Goal: Task Accomplishment & Management: Use online tool/utility

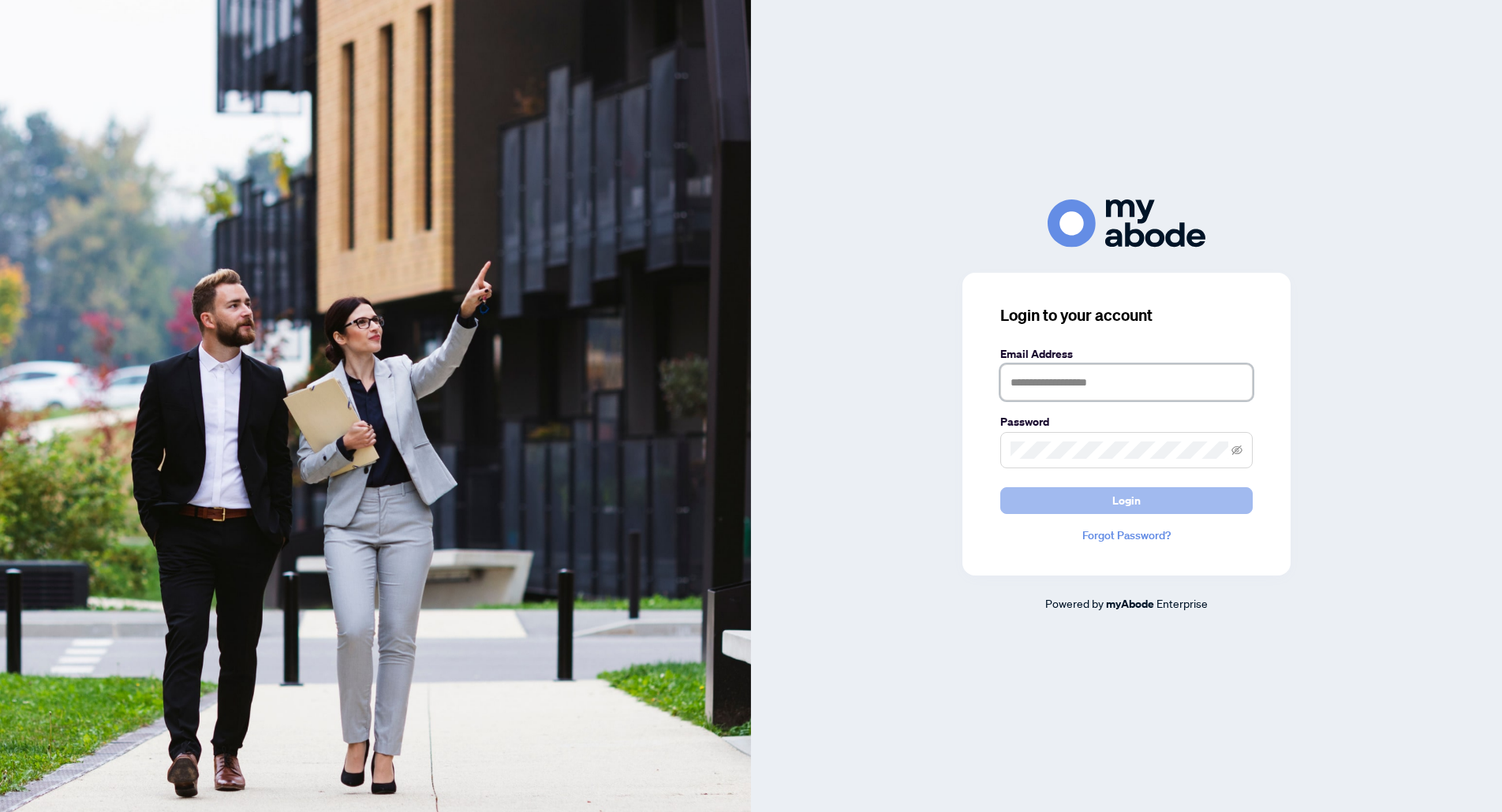
type input "**********"
click at [1122, 501] on span "Login" at bounding box center [1126, 501] width 28 height 25
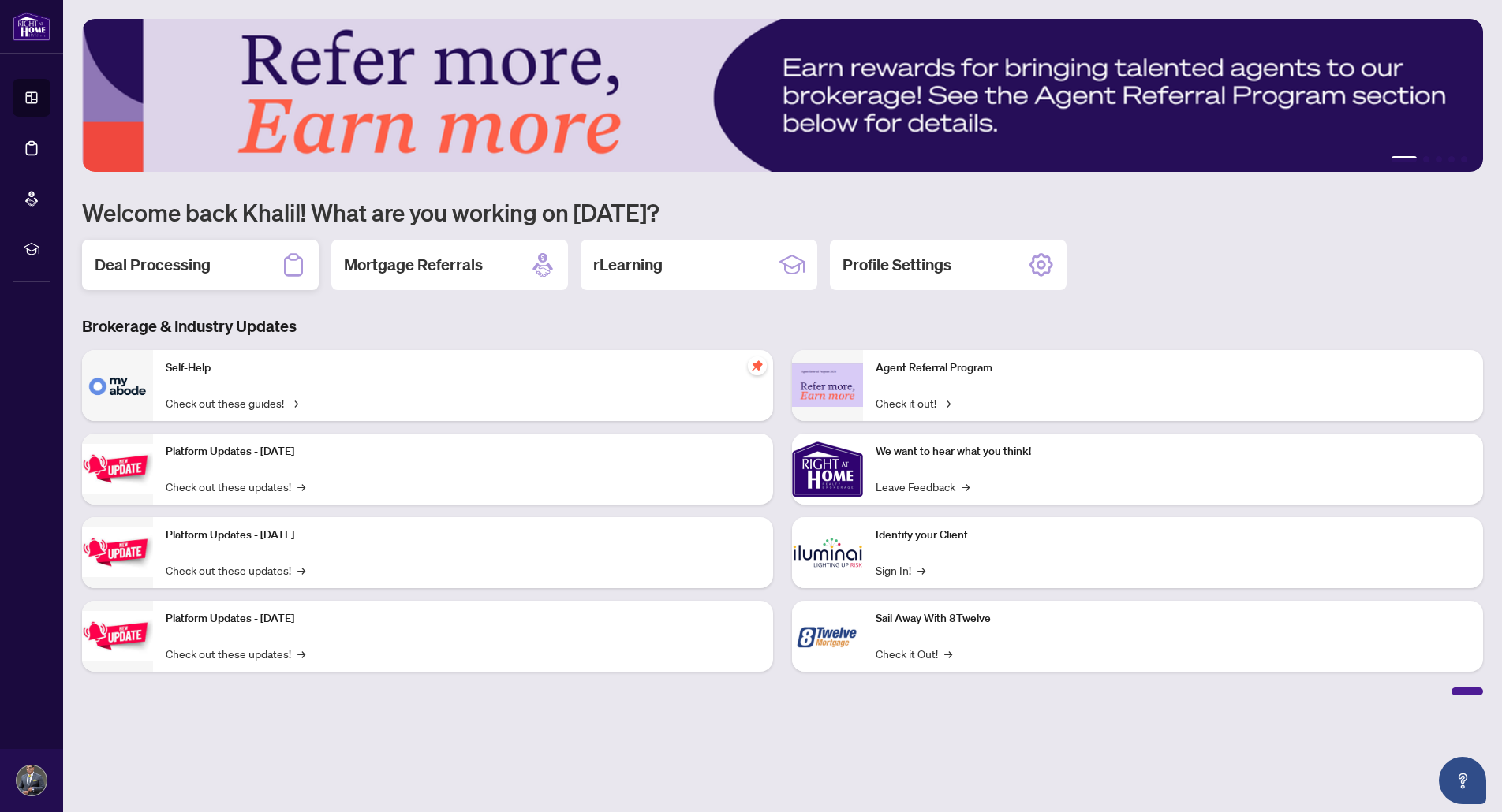
click at [177, 272] on h2 "Deal Processing" at bounding box center [152, 265] width 116 height 22
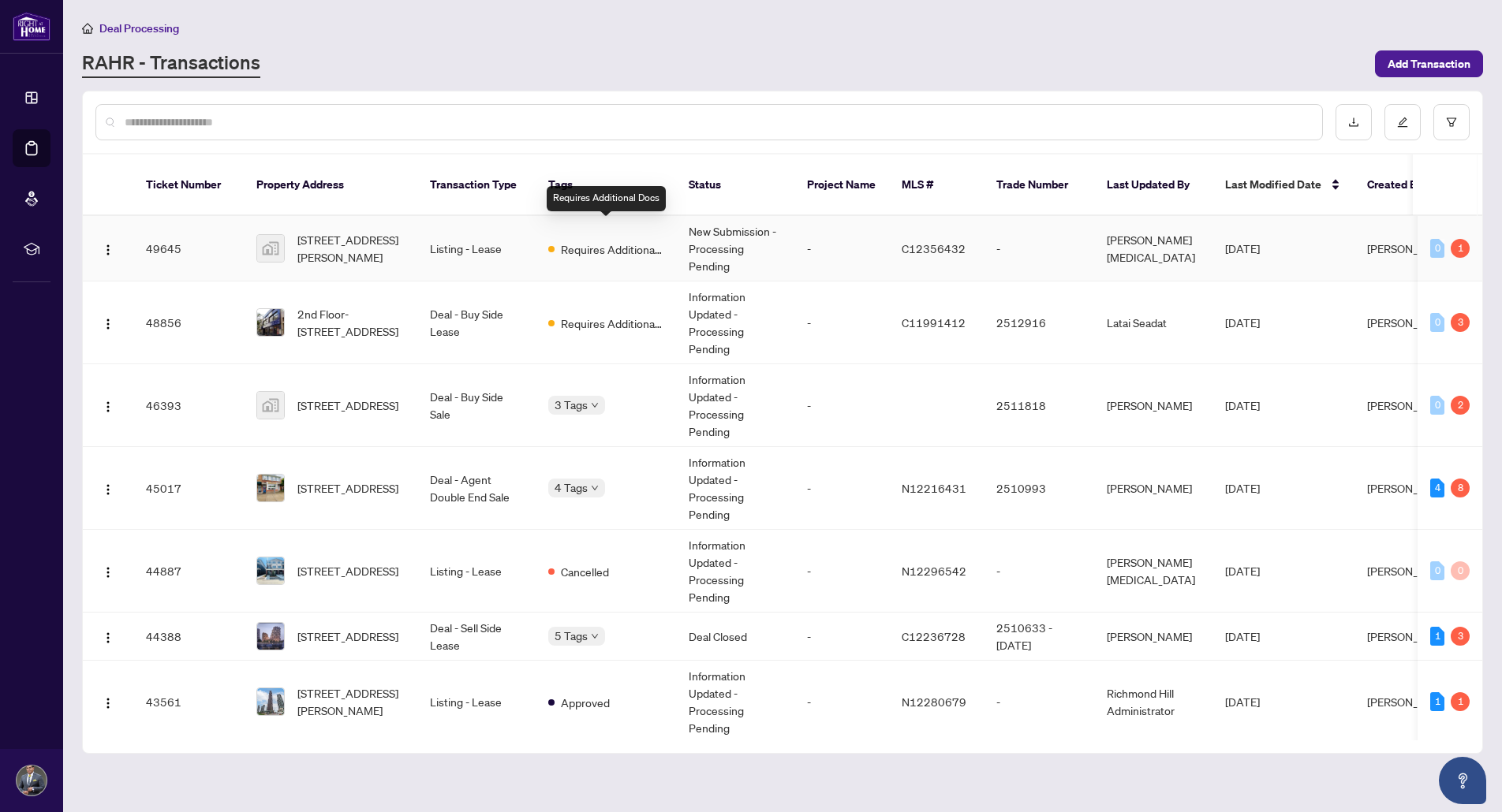
click at [609, 240] on span "Requires Additional Docs" at bounding box center [612, 249] width 103 height 18
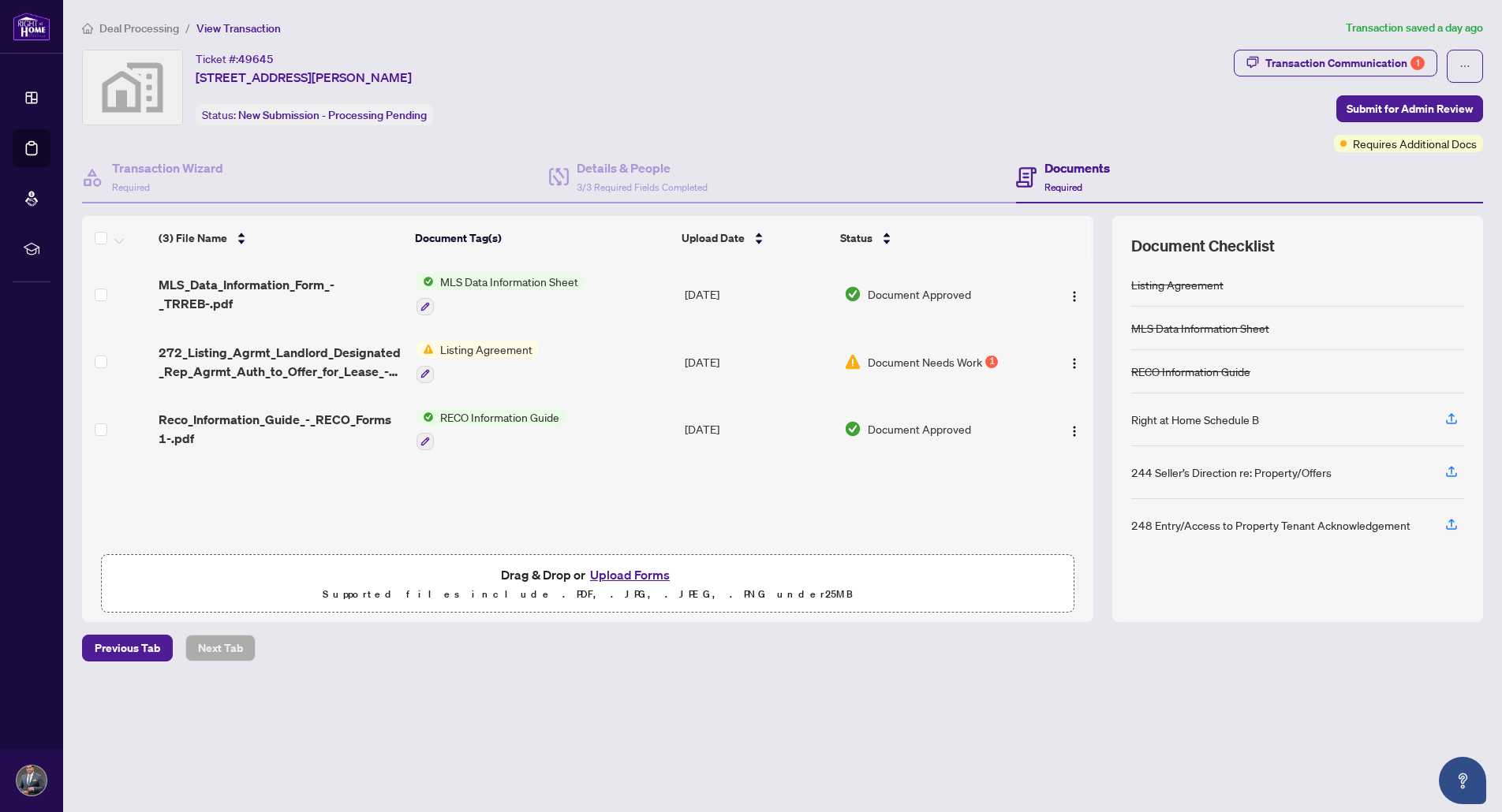
click at [934, 361] on span "Document Needs Work" at bounding box center [924, 363] width 114 height 18
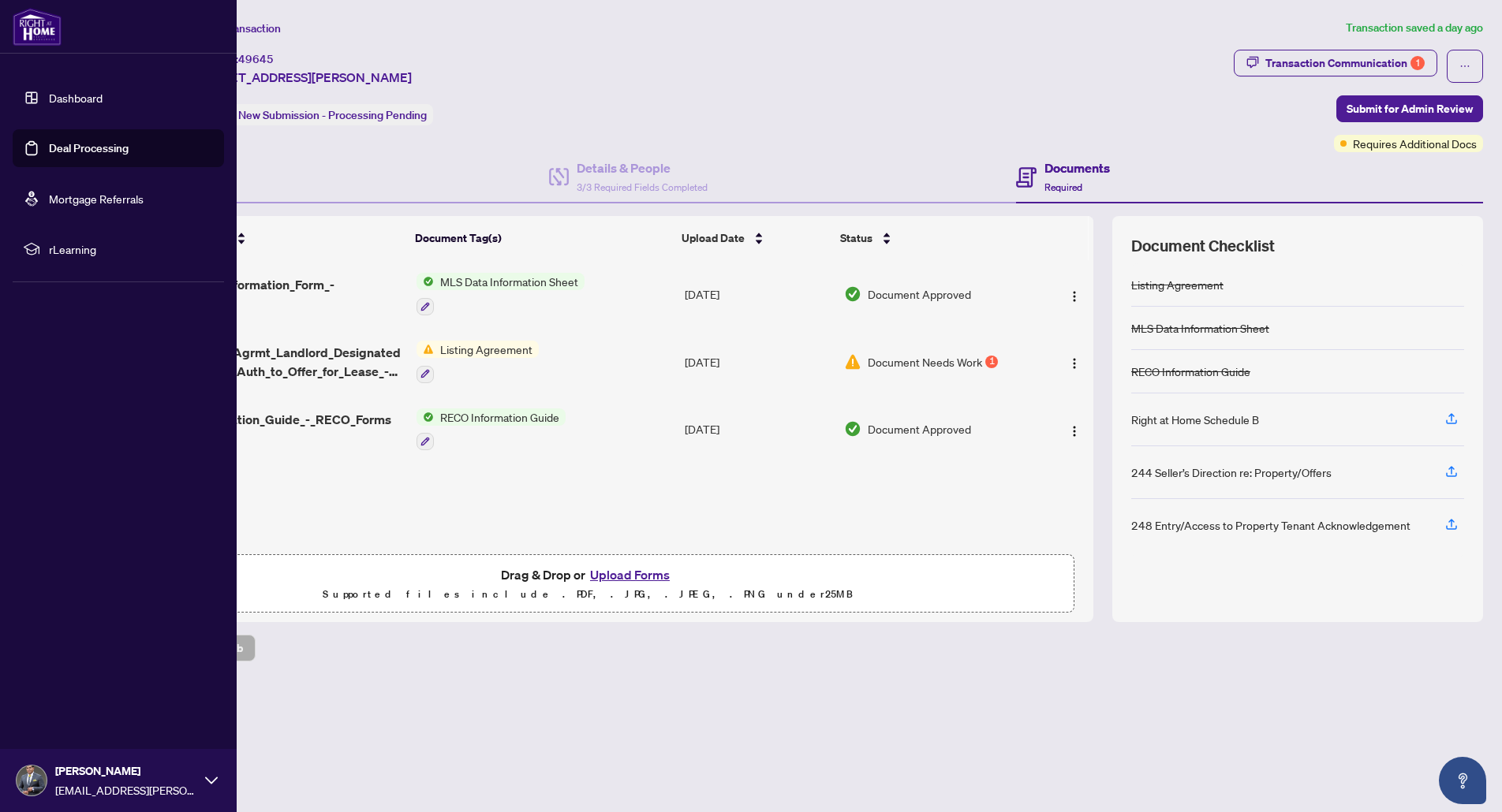
click at [82, 150] on link "Deal Processing" at bounding box center [89, 148] width 80 height 15
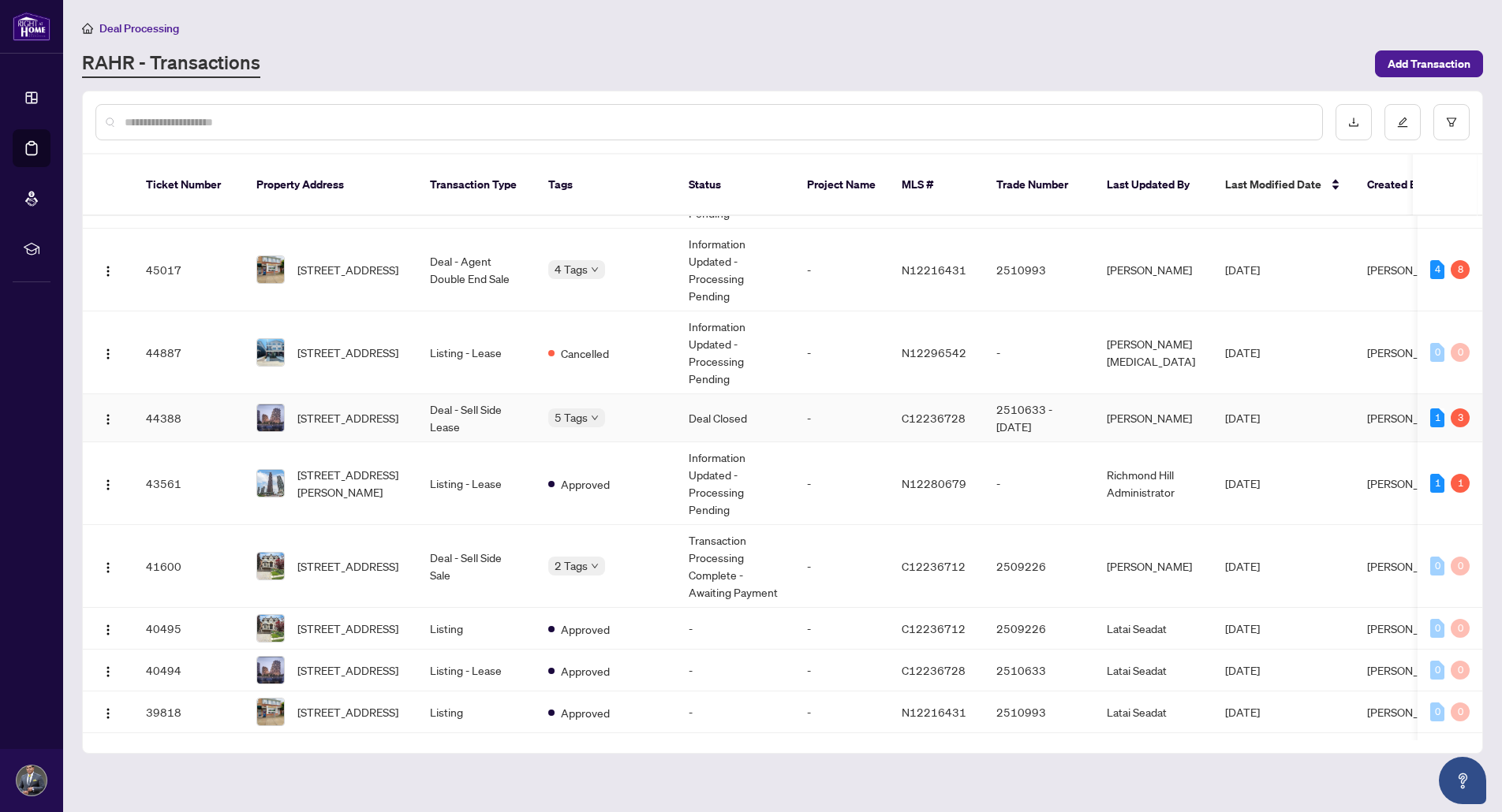
scroll to position [236, 0]
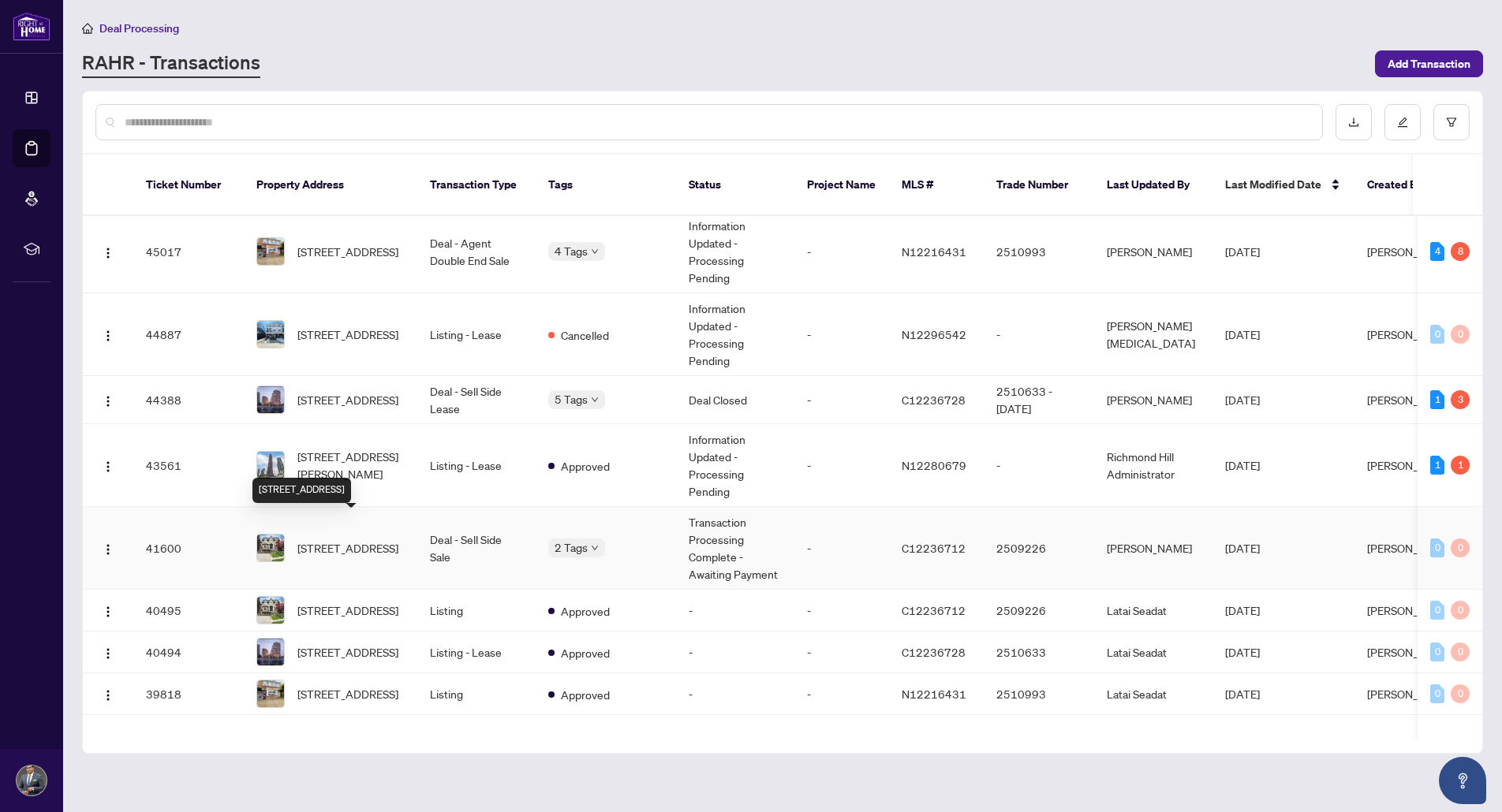
click at [335, 539] on span "[STREET_ADDRESS]" at bounding box center [347, 548] width 101 height 18
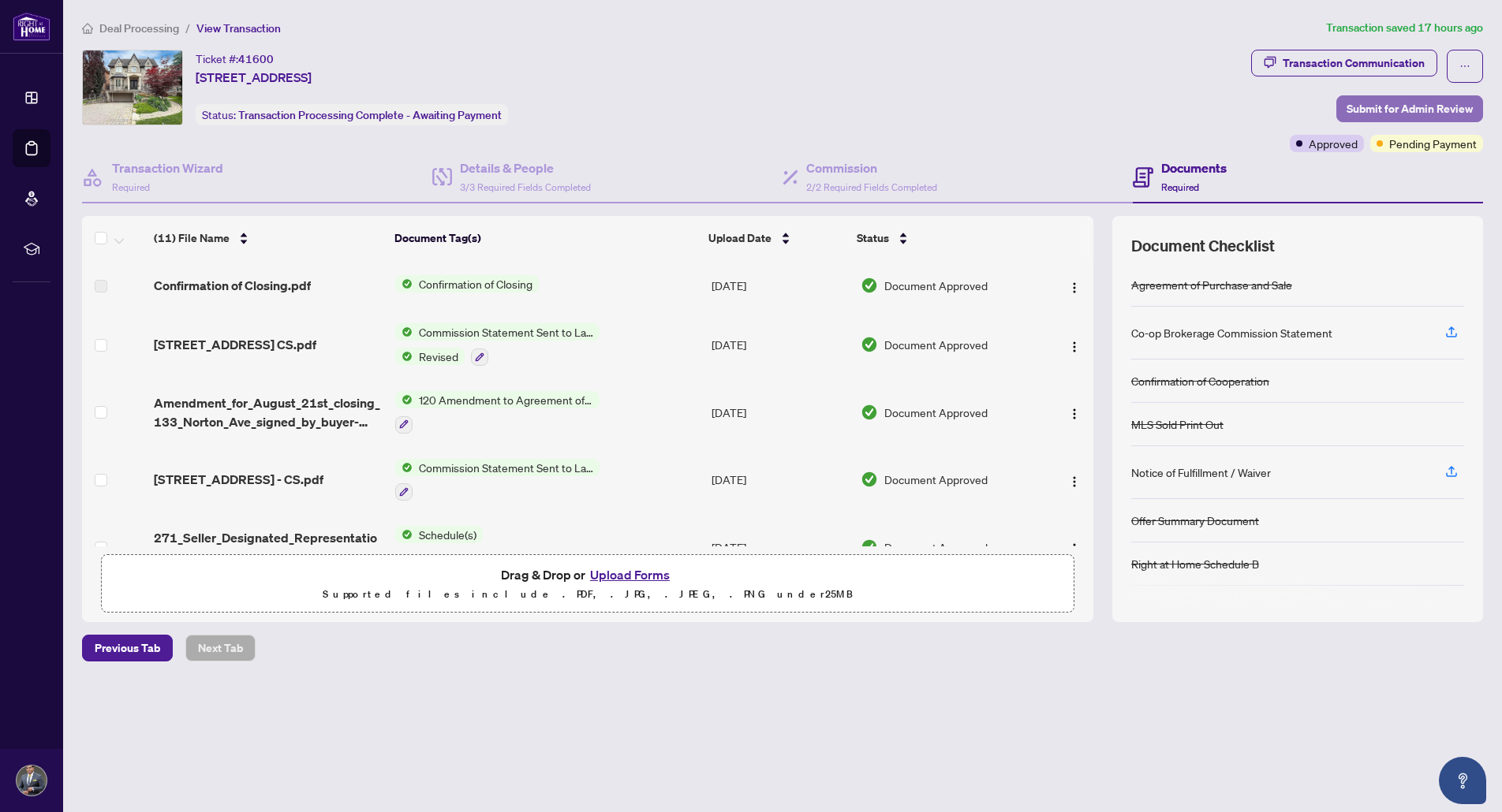
click at [1412, 107] on span "Submit for Admin Review" at bounding box center [1409, 108] width 126 height 25
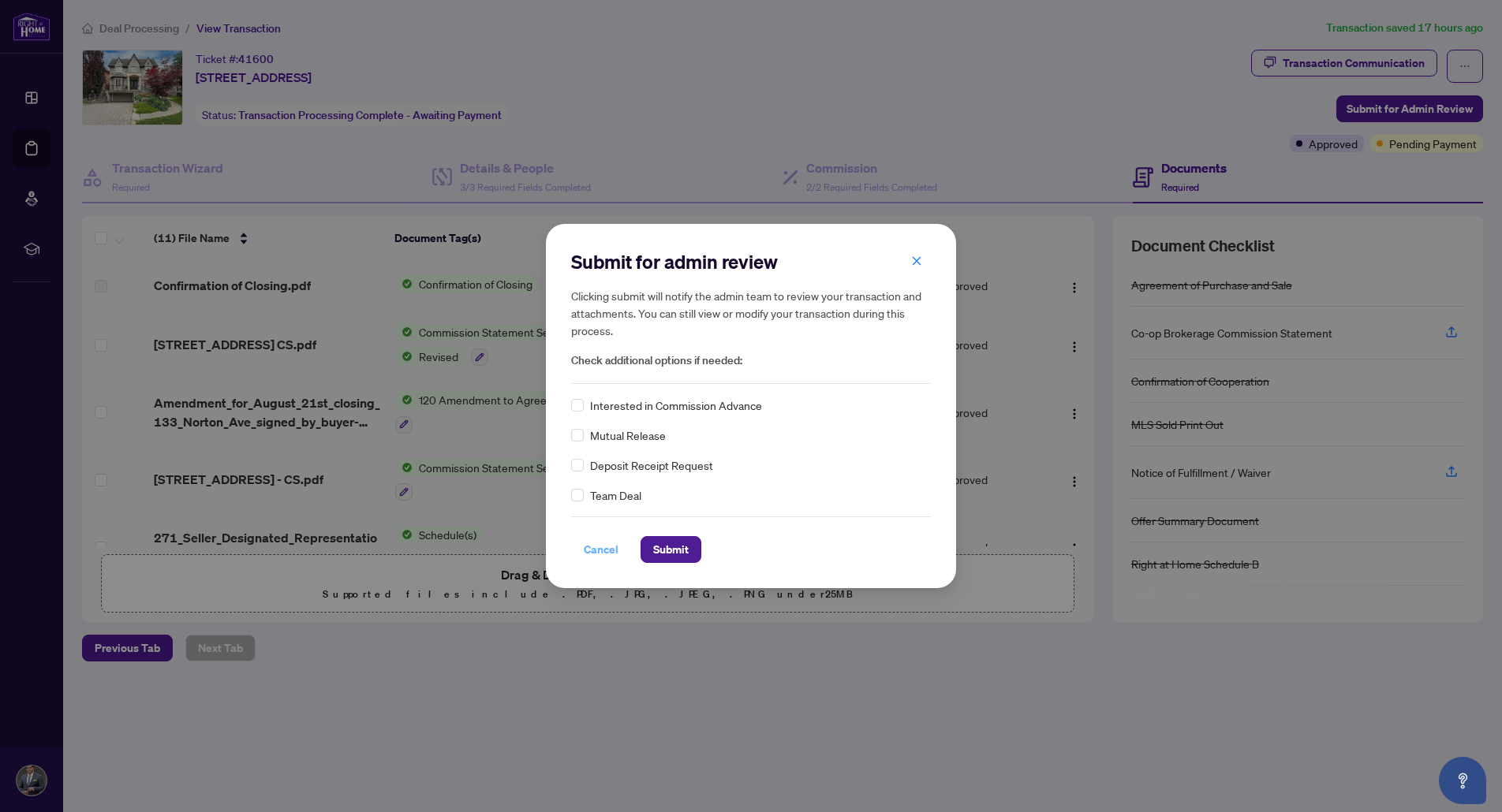
click at [595, 548] on span "Cancel" at bounding box center [601, 550] width 35 height 25
